Goal: Information Seeking & Learning: Understand process/instructions

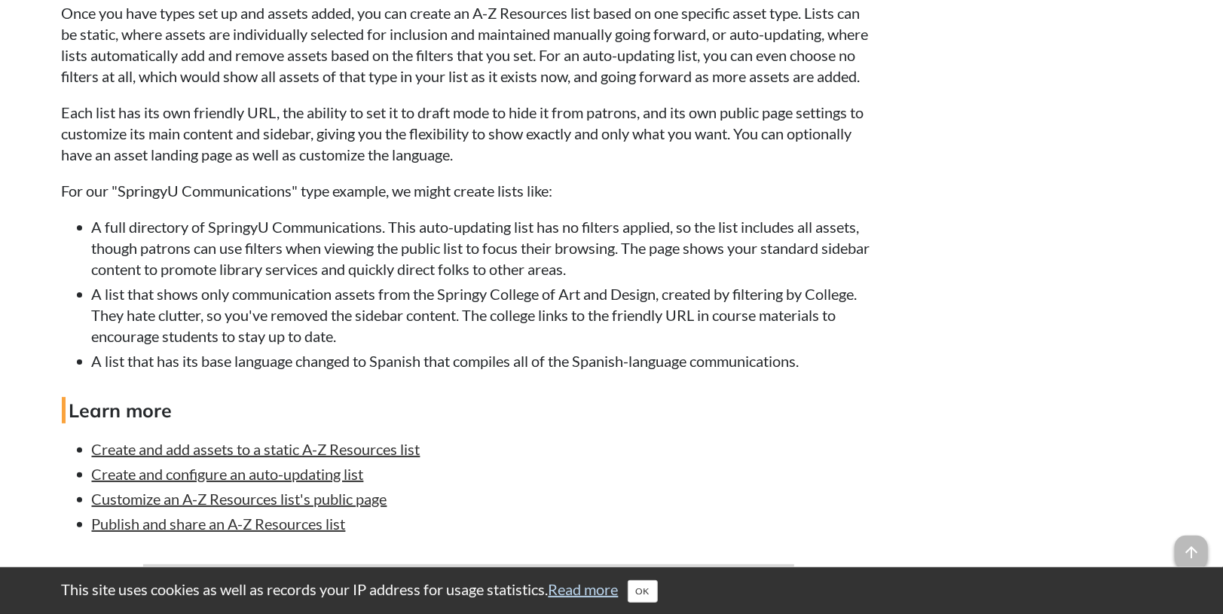
scroll to position [3769, 0]
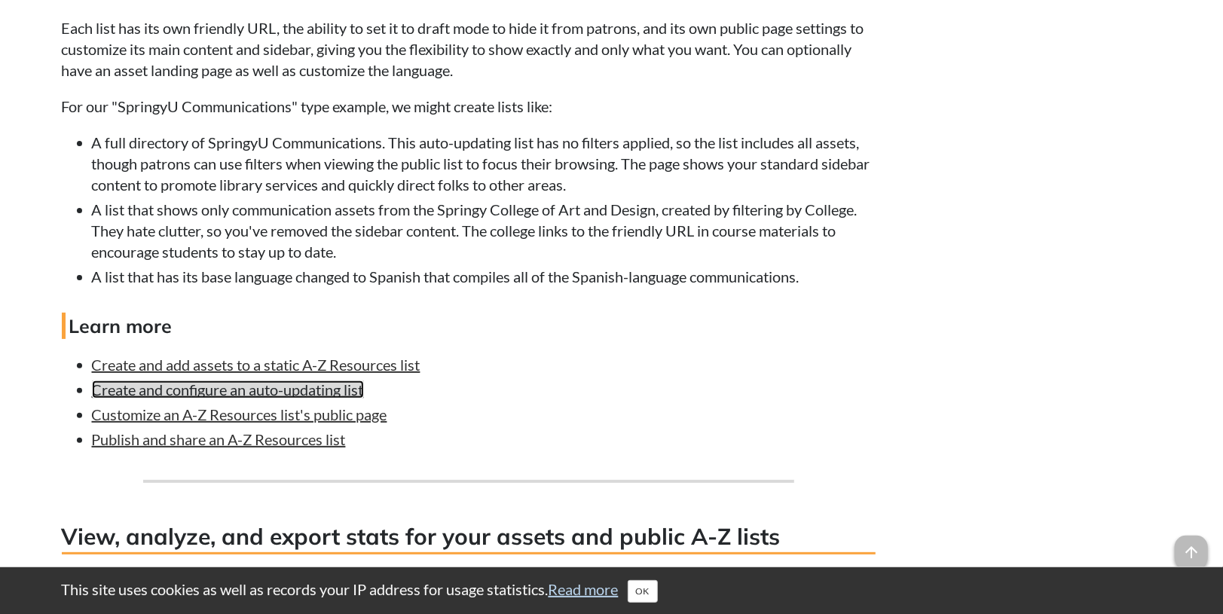
click at [186, 399] on link "Create and configure an auto-updating list" at bounding box center [228, 390] width 272 height 18
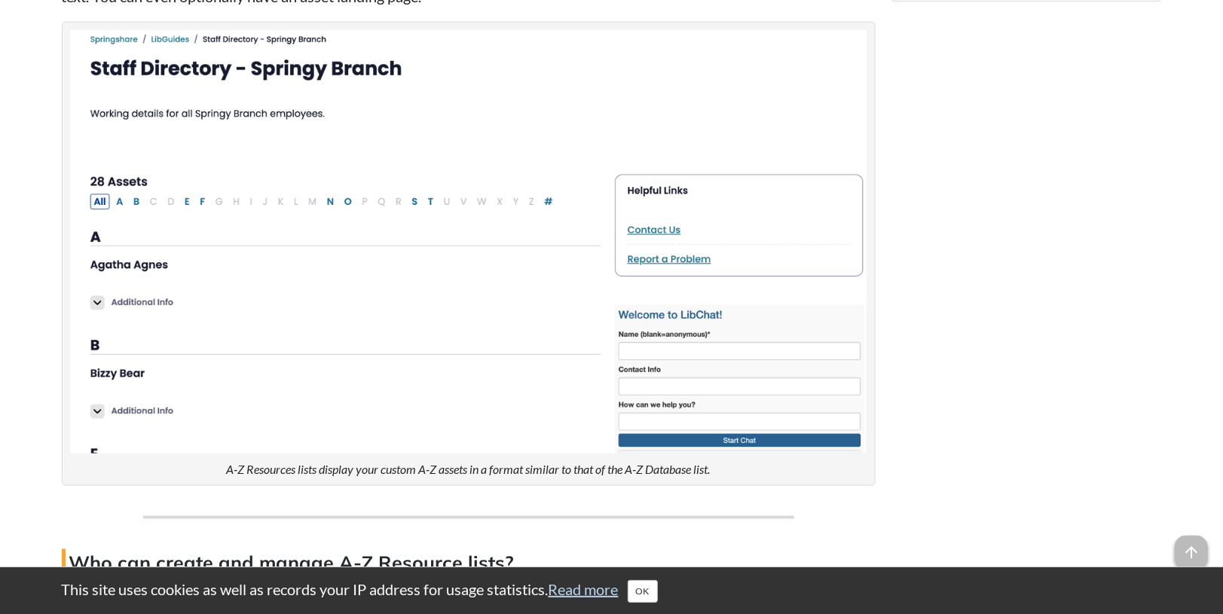
scroll to position [754, 0]
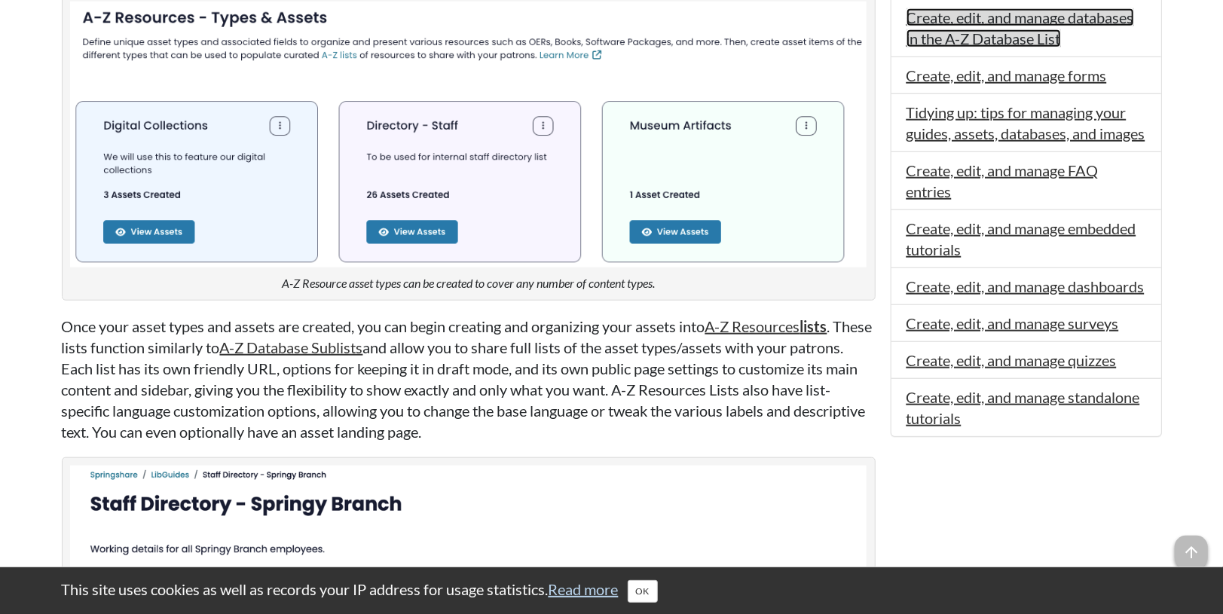
click at [1029, 25] on link "Create, edit, and manage databases in the A-Z Database List" at bounding box center [1021, 27] width 228 height 39
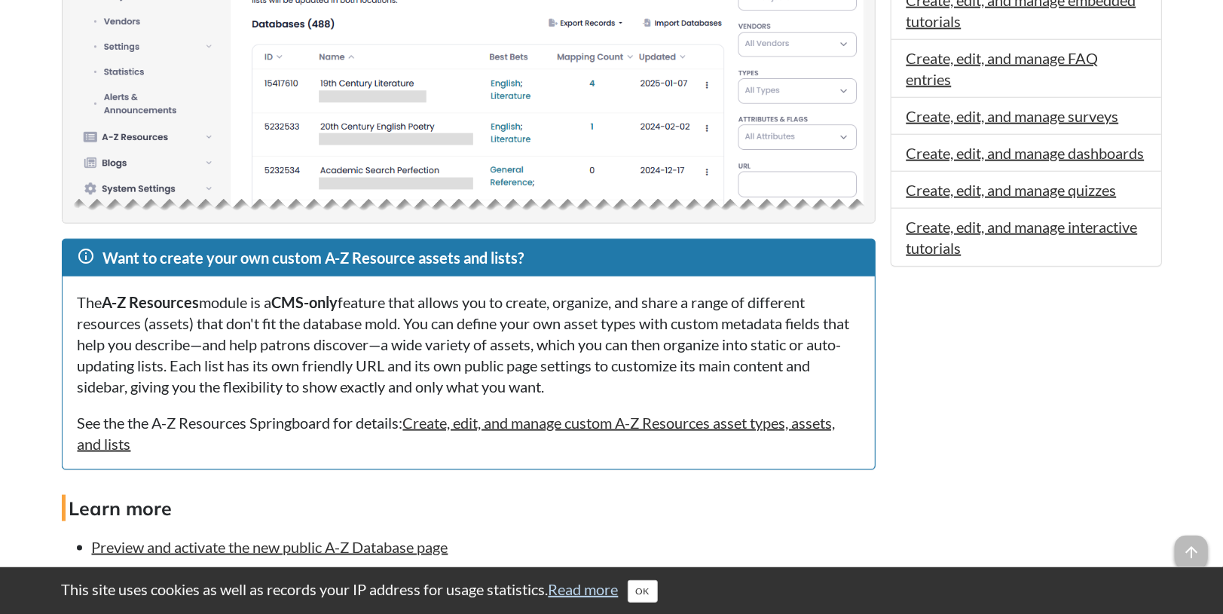
scroll to position [1172, 0]
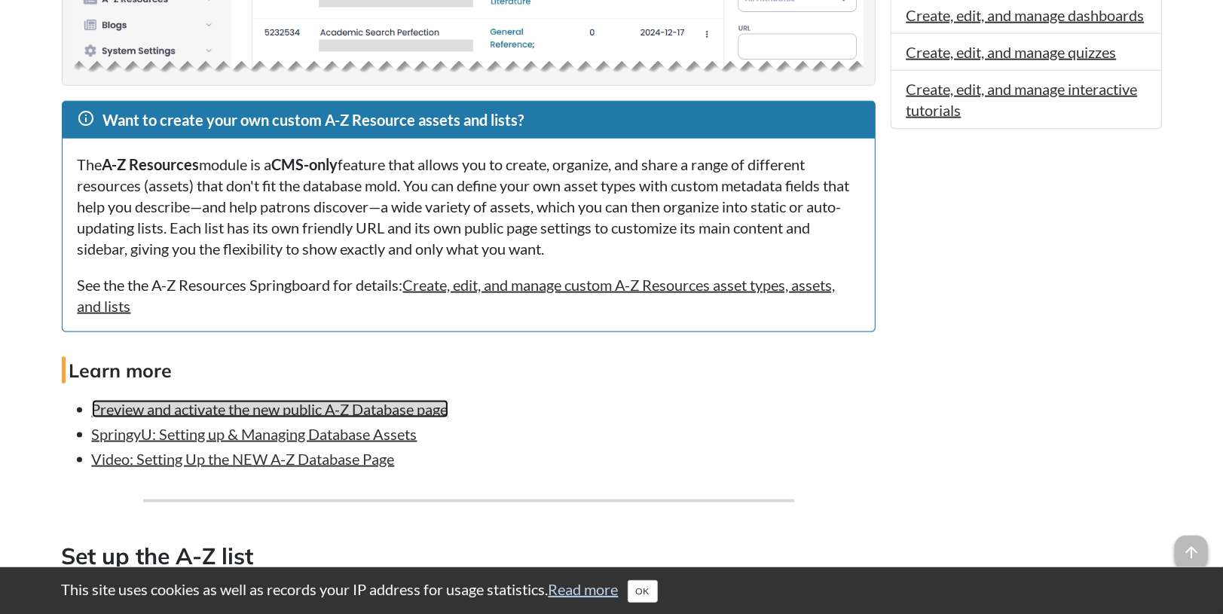
click at [258, 418] on link "Preview and activate the new public A-Z Database page" at bounding box center [270, 409] width 357 height 18
